Goal: Use online tool/utility: Utilize a website feature to perform a specific function

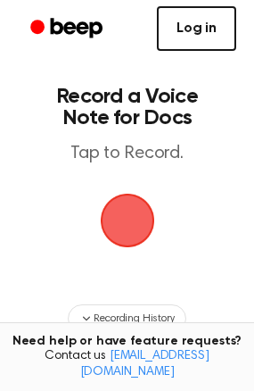
click at [179, 31] on link "Log in" at bounding box center [196, 28] width 79 height 45
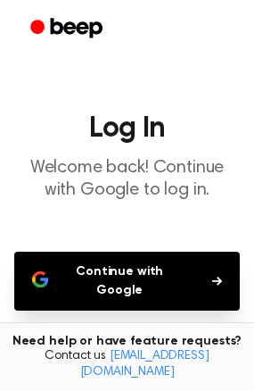
click at [155, 278] on button "Continue with Google" at bounding box center [127, 281] width 226 height 59
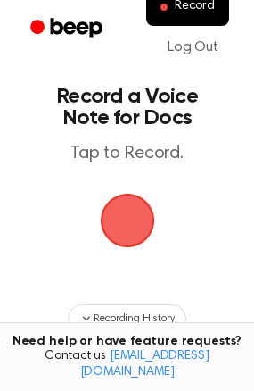
click at [107, 218] on span "button" at bounding box center [128, 220] width 50 height 50
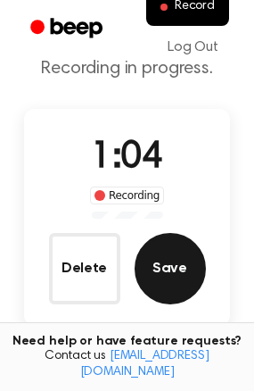
scroll to position [122, 0]
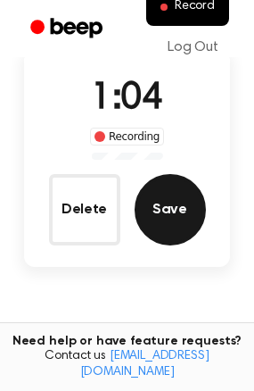
click at [178, 224] on button "Save" at bounding box center [170, 209] width 71 height 71
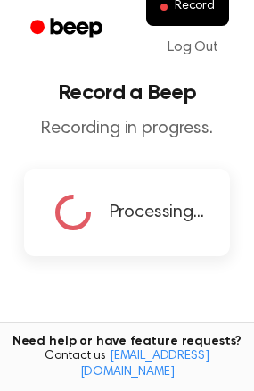
scroll to position [0, 0]
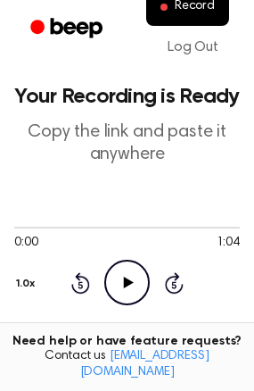
click at [117, 272] on icon "Play Audio" at bounding box center [127, 283] width 46 height 46
click at [175, 284] on icon at bounding box center [174, 284] width 4 height 7
click at [28, 229] on div at bounding box center [127, 227] width 226 height 14
drag, startPoint x: 11, startPoint y: 228, endPoint x: 28, endPoint y: 228, distance: 17.0
click at [28, 228] on div at bounding box center [127, 227] width 226 height 14
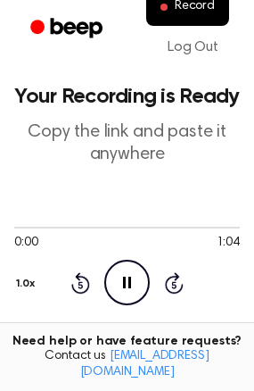
click at [117, 281] on icon "Pause Audio" at bounding box center [127, 283] width 46 height 46
click at [125, 281] on icon at bounding box center [129, 283] width 10 height 12
click at [47, 229] on div at bounding box center [127, 227] width 226 height 14
drag, startPoint x: 17, startPoint y: 223, endPoint x: 130, endPoint y: 234, distance: 113.9
click at [130, 234] on div "0:00 1:04" at bounding box center [127, 236] width 226 height 33
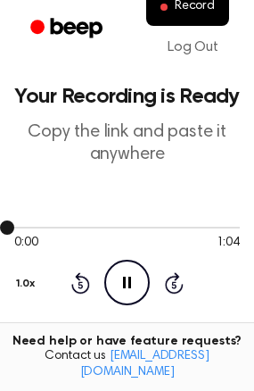
click at [25, 221] on div at bounding box center [127, 227] width 226 height 14
drag, startPoint x: 4, startPoint y: 226, endPoint x: 129, endPoint y: 221, distance: 125.9
click at [129, 221] on div at bounding box center [127, 227] width 226 height 14
click at [121, 305] on div "0:00 1:04 1.0x Rewind 5 seconds Pause Audio Skip 5 seconds" at bounding box center [127, 263] width 226 height 136
click at [129, 290] on icon "Pause Audio" at bounding box center [127, 283] width 46 height 46
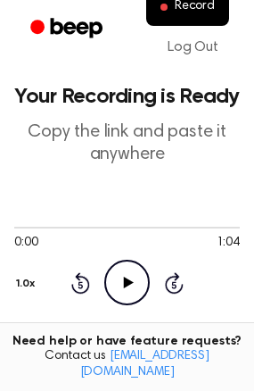
click at [175, 283] on icon "Skip 5 seconds" at bounding box center [174, 282] width 20 height 23
drag, startPoint x: 175, startPoint y: 283, endPoint x: 119, endPoint y: 272, distance: 57.2
click at [119, 272] on div "Rewind 5 seconds Play Audio Skip 5 seconds" at bounding box center [127, 283] width 113 height 46
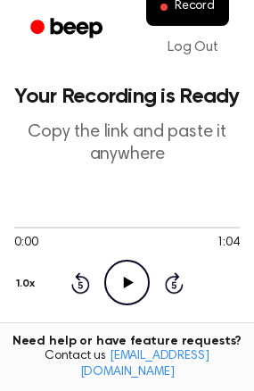
click at [119, 272] on icon "Play Audio" at bounding box center [127, 283] width 46 height 46
click at [124, 287] on icon at bounding box center [127, 283] width 8 height 12
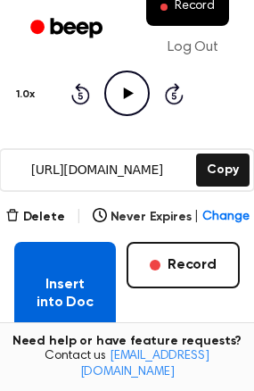
scroll to position [187, 0]
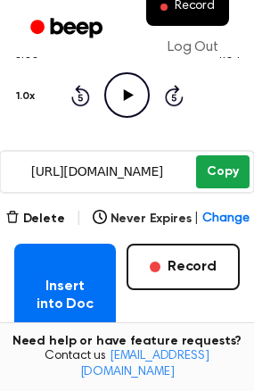
click at [225, 169] on button "Copy" at bounding box center [222, 171] width 53 height 33
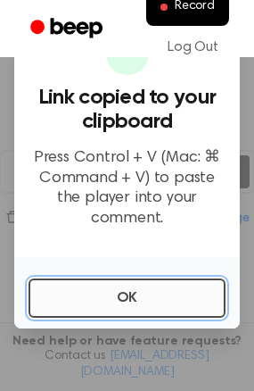
click at [130, 283] on button "OK" at bounding box center [127, 298] width 197 height 39
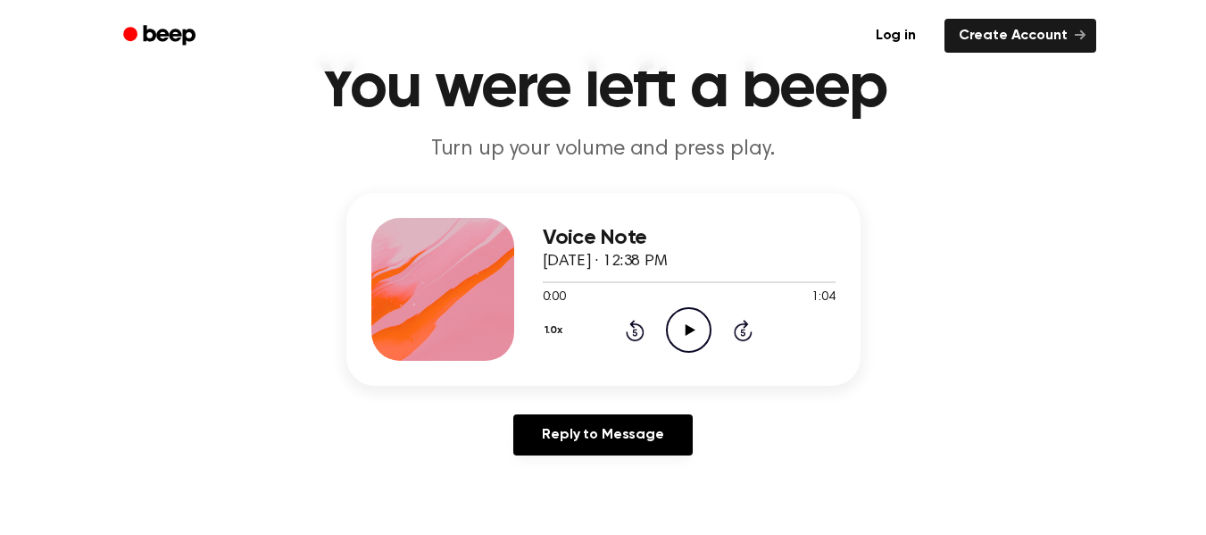
click at [692, 334] on icon "Play Audio" at bounding box center [689, 330] width 46 height 46
